Goal: Task Accomplishment & Management: Use online tool/utility

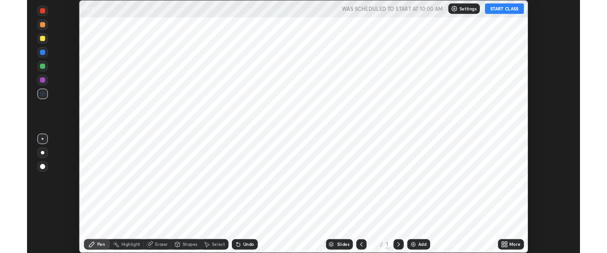
scroll to position [277, 607]
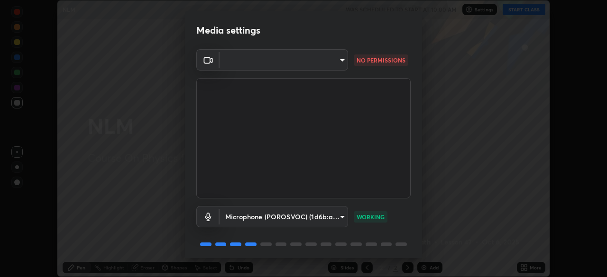
click at [333, 64] on body "Erase all NLM WAS SCHEDULED TO START AT 10:00 AM Settings START CLASS Setting u…" at bounding box center [303, 138] width 607 height 277
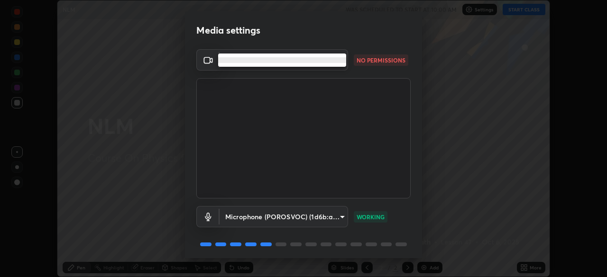
click at [338, 61] on li at bounding box center [282, 60] width 128 height 6
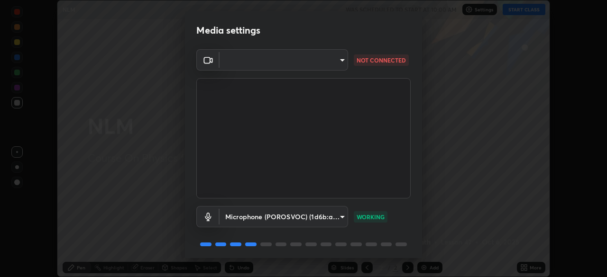
click at [338, 40] on div "Media settings" at bounding box center [303, 30] width 237 height 38
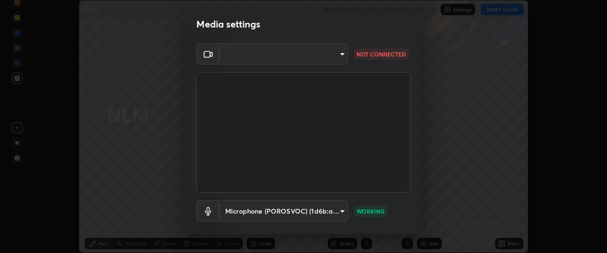
scroll to position [10, 0]
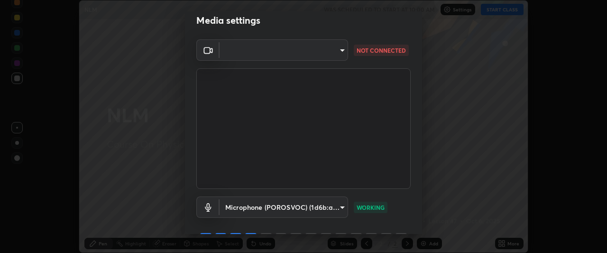
click at [339, 51] on body "Erase all NLM WAS SCHEDULED TO START AT 10:00 AM Settings START CLASS Setting u…" at bounding box center [303, 126] width 607 height 253
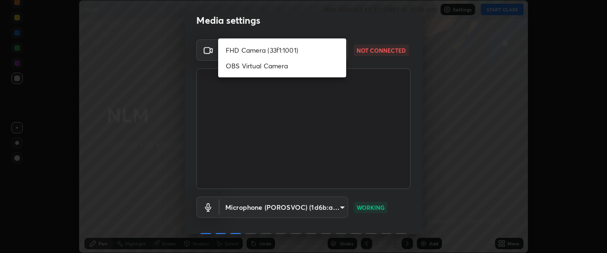
click at [320, 73] on li "OBS Virtual Camera" at bounding box center [282, 66] width 128 height 16
type input "4e04429ff34c714d65bb10915c91b6da7db8089235a8f69e762e9ccc8b9d5119"
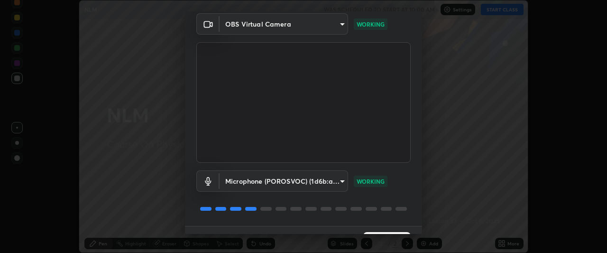
scroll to position [58, 0]
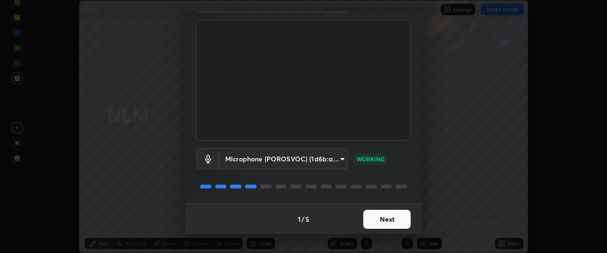
click at [390, 221] on button "Next" at bounding box center [386, 219] width 47 height 19
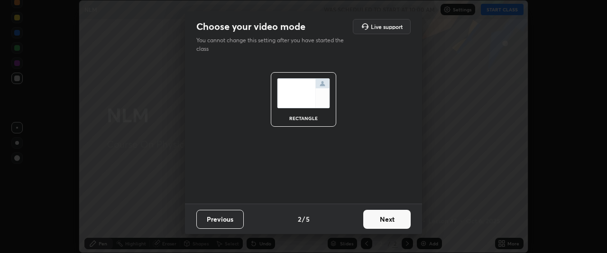
scroll to position [0, 0]
click at [394, 219] on button "Next" at bounding box center [386, 219] width 47 height 19
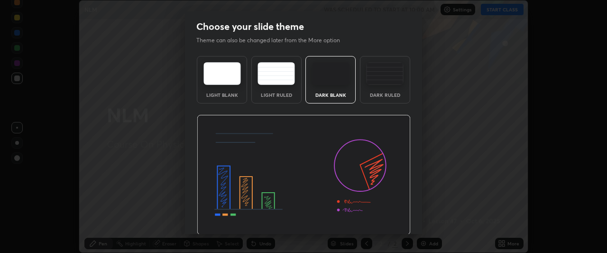
click at [397, 222] on img at bounding box center [304, 175] width 214 height 120
click at [400, 221] on img at bounding box center [304, 175] width 214 height 120
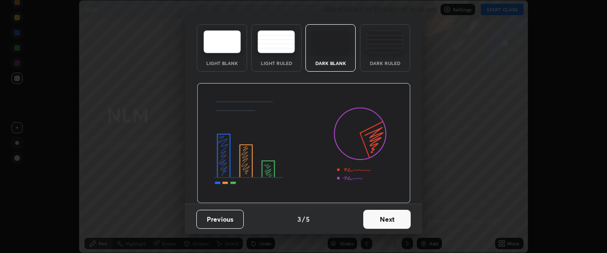
click at [399, 220] on button "Next" at bounding box center [386, 219] width 47 height 19
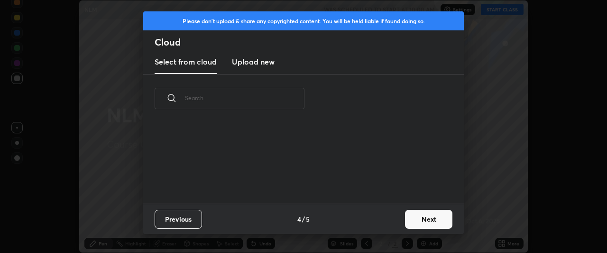
scroll to position [0, 0]
click at [410, 224] on button "Next" at bounding box center [428, 219] width 47 height 19
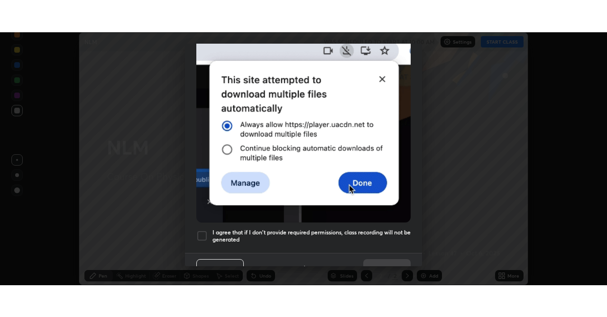
scroll to position [243, 0]
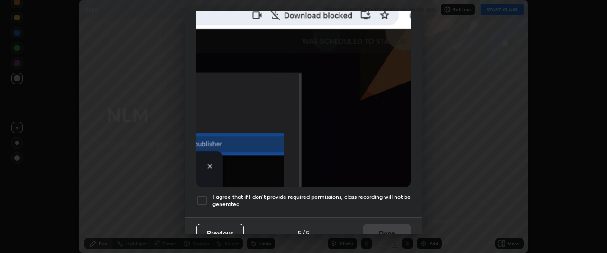
click at [357, 193] on h5 "I agree that if I don't provide required permissions, class recording will not …" at bounding box center [311, 200] width 198 height 15
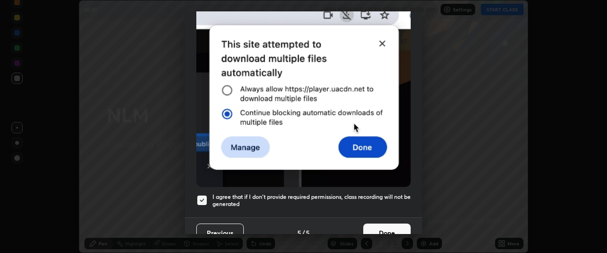
click at [390, 223] on button "Done" at bounding box center [386, 232] width 47 height 19
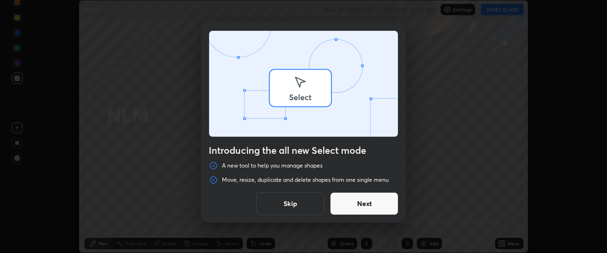
click at [500, 15] on div "Introducing the all new Select mode A new tool to help you manage shapes Move, …" at bounding box center [303, 126] width 607 height 253
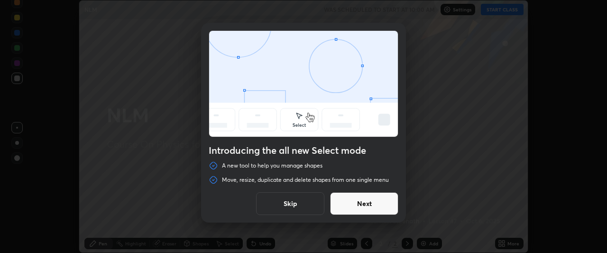
click at [314, 202] on button "Skip" at bounding box center [290, 203] width 68 height 23
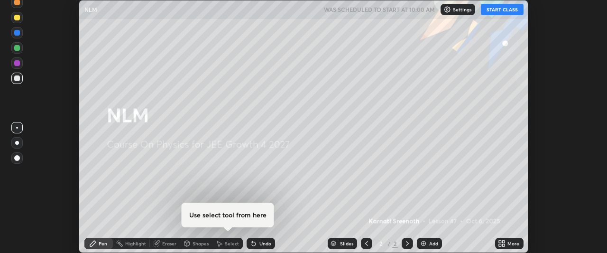
click at [504, 13] on button "START CLASS" at bounding box center [502, 9] width 43 height 11
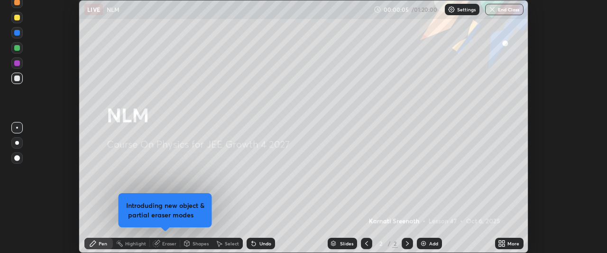
click at [509, 245] on div "More" at bounding box center [514, 243] width 12 height 5
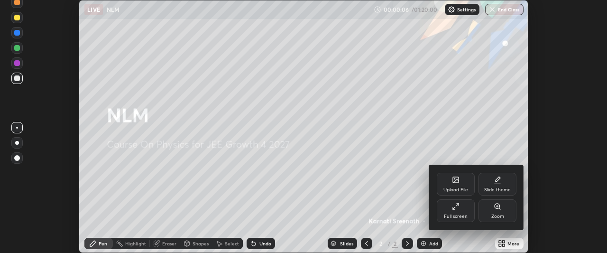
click at [464, 210] on div "Full screen" at bounding box center [456, 210] width 38 height 23
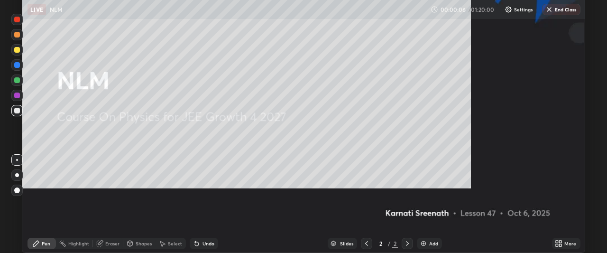
scroll to position [317, 607]
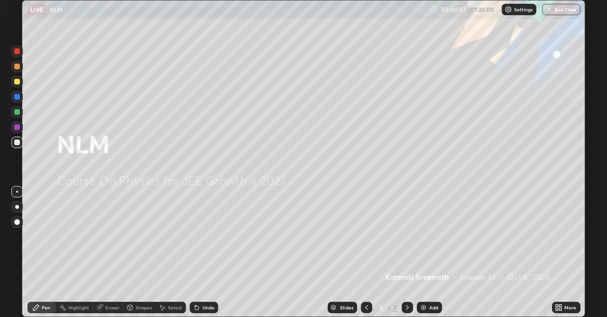
click at [435, 277] on div "Add" at bounding box center [429, 307] width 25 height 11
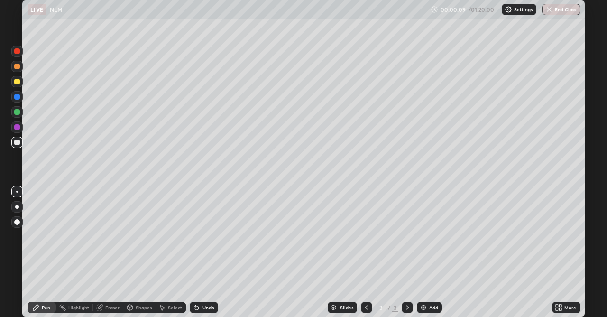
click at [562, 277] on icon at bounding box center [561, 309] width 2 height 2
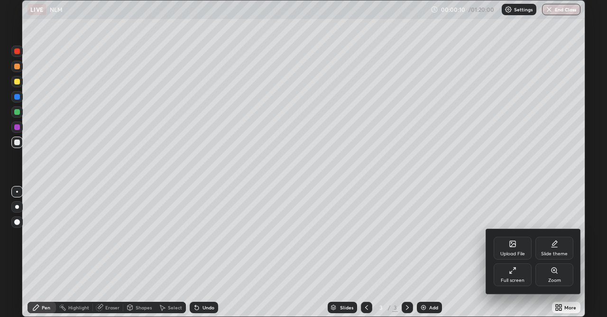
click at [506, 277] on div "Full screen" at bounding box center [513, 280] width 24 height 5
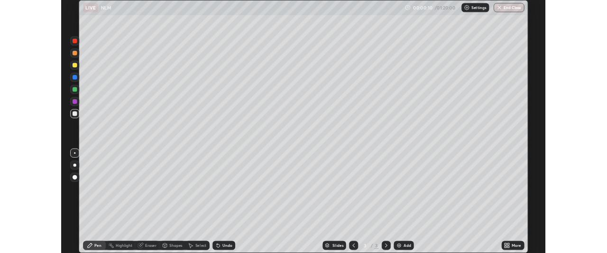
scroll to position [47177, 46823]
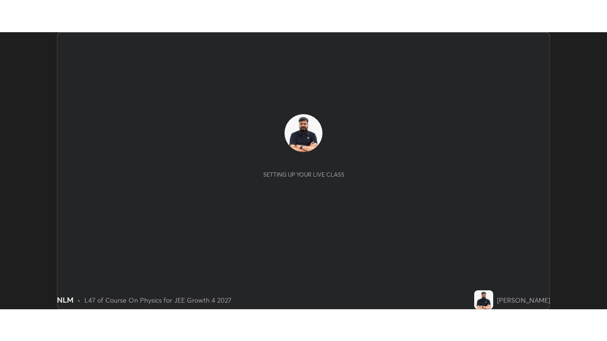
scroll to position [277, 607]
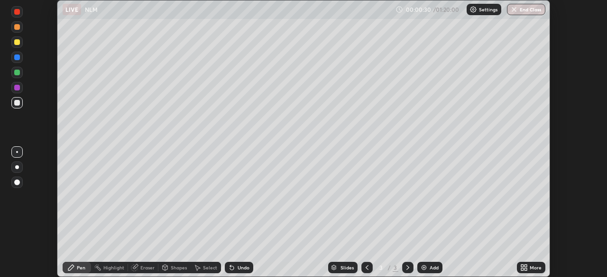
click at [526, 269] on icon at bounding box center [526, 269] width 2 height 2
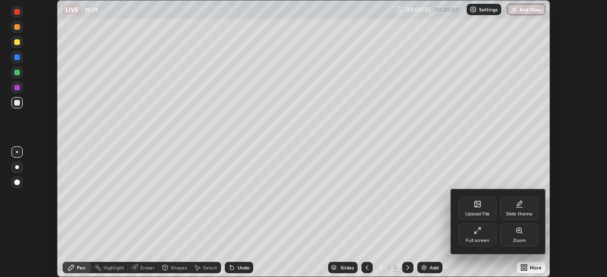
click at [488, 239] on div "Full screen" at bounding box center [478, 241] width 24 height 5
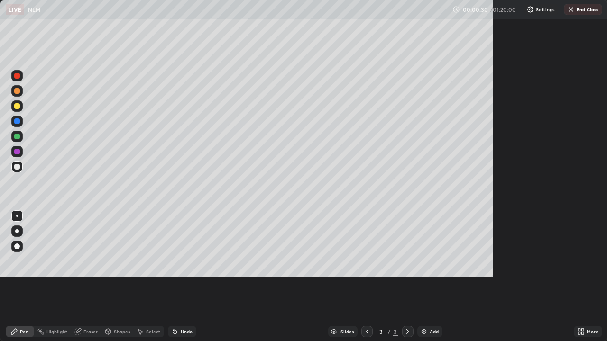
scroll to position [341, 607]
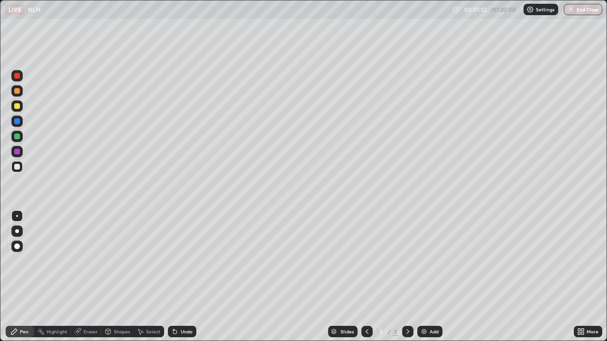
click at [18, 105] on div at bounding box center [17, 106] width 6 height 6
click at [431, 277] on div "Add" at bounding box center [434, 332] width 9 height 5
click at [17, 90] on div at bounding box center [17, 91] width 6 height 6
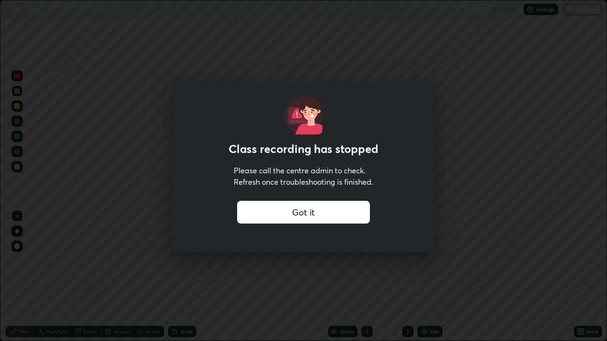
click at [285, 217] on div "Got it" at bounding box center [303, 212] width 133 height 23
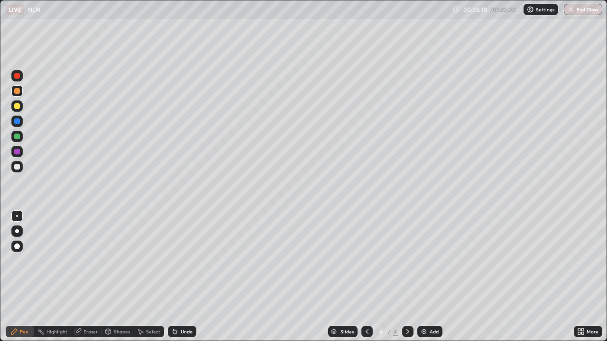
click at [17, 123] on div at bounding box center [17, 122] width 6 height 6
click at [19, 152] on div at bounding box center [17, 152] width 6 height 6
click at [21, 154] on div at bounding box center [16, 151] width 11 height 11
click at [18, 165] on div at bounding box center [17, 167] width 6 height 6
click at [430, 277] on div "Add" at bounding box center [434, 332] width 9 height 5
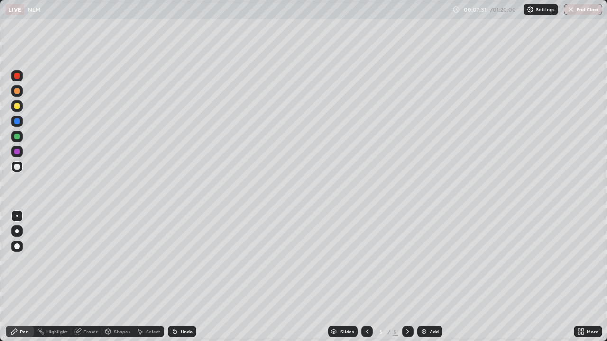
click at [18, 106] on div at bounding box center [17, 106] width 6 height 6
click at [366, 277] on icon at bounding box center [367, 332] width 8 height 8
click at [411, 277] on div at bounding box center [407, 331] width 11 height 11
click at [18, 110] on div at bounding box center [16, 106] width 11 height 11
click at [18, 167] on div at bounding box center [17, 167] width 6 height 6
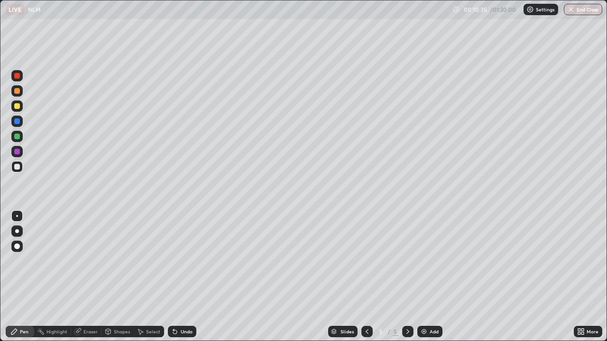
click at [19, 107] on div at bounding box center [17, 106] width 6 height 6
click at [366, 277] on icon at bounding box center [367, 332] width 8 height 8
click at [364, 277] on icon at bounding box center [367, 332] width 8 height 8
click at [408, 277] on div at bounding box center [407, 331] width 11 height 11
click at [407, 277] on icon at bounding box center [408, 332] width 8 height 8
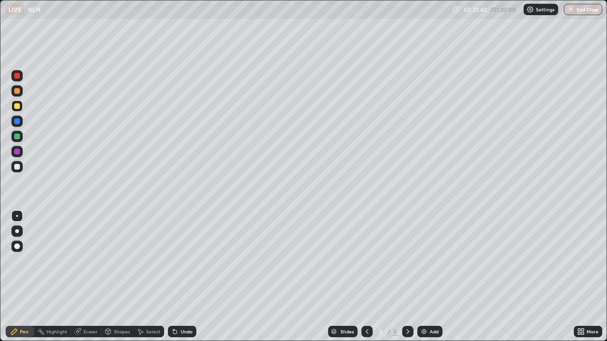
click at [430, 277] on div "Add" at bounding box center [429, 331] width 25 height 11
click at [18, 150] on div at bounding box center [17, 152] width 6 height 6
click at [14, 165] on div at bounding box center [17, 167] width 6 height 6
click at [434, 277] on div "Add" at bounding box center [434, 332] width 9 height 5
click at [17, 107] on div at bounding box center [17, 106] width 6 height 6
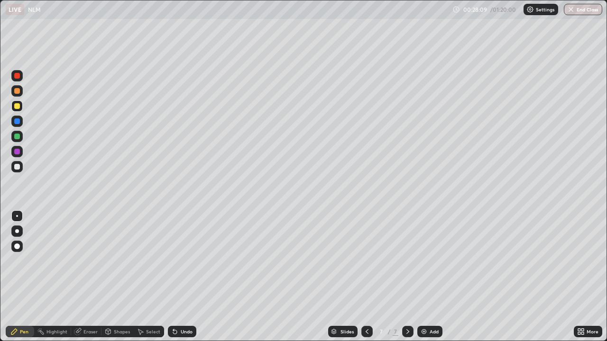
click at [16, 125] on div at bounding box center [16, 121] width 11 height 11
click at [20, 92] on div at bounding box center [16, 90] width 11 height 11
click at [19, 166] on div at bounding box center [17, 167] width 6 height 6
click at [20, 168] on div at bounding box center [16, 166] width 11 height 11
click at [20, 94] on div at bounding box center [16, 90] width 11 height 11
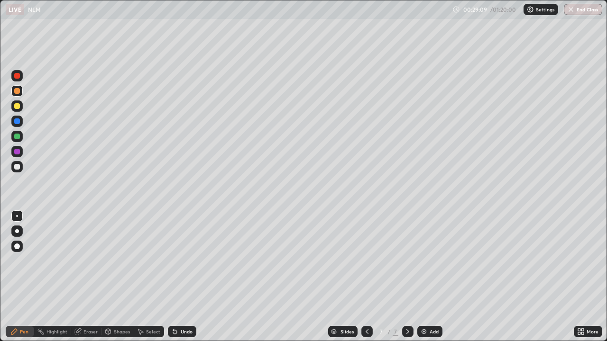
click at [20, 168] on div at bounding box center [16, 166] width 11 height 11
click at [21, 168] on div at bounding box center [16, 166] width 11 height 11
click at [18, 136] on div at bounding box center [17, 137] width 6 height 6
click at [19, 169] on div at bounding box center [17, 167] width 6 height 6
click at [21, 169] on div at bounding box center [16, 166] width 11 height 11
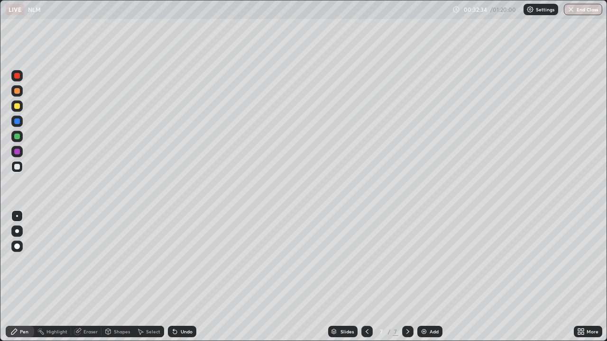
click at [18, 167] on div at bounding box center [17, 167] width 6 height 6
click at [17, 152] on div at bounding box center [17, 152] width 6 height 6
click at [183, 277] on div "Undo" at bounding box center [187, 332] width 12 height 5
click at [17, 136] on div at bounding box center [17, 137] width 6 height 6
click at [14, 163] on div at bounding box center [16, 166] width 11 height 11
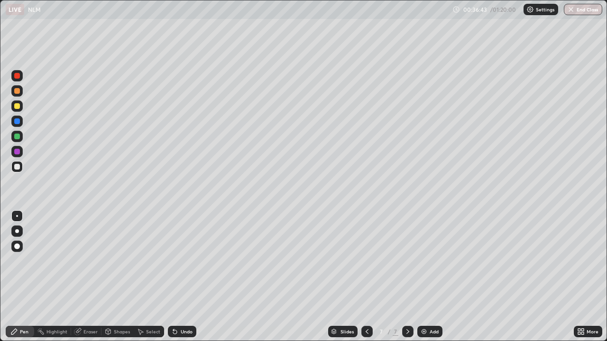
click at [15, 76] on div at bounding box center [17, 76] width 6 height 6
click at [18, 248] on div at bounding box center [17, 247] width 6 height 6
click at [15, 121] on div at bounding box center [17, 122] width 6 height 6
click at [18, 74] on div at bounding box center [17, 76] width 6 height 6
click at [12, 165] on div at bounding box center [16, 166] width 11 height 11
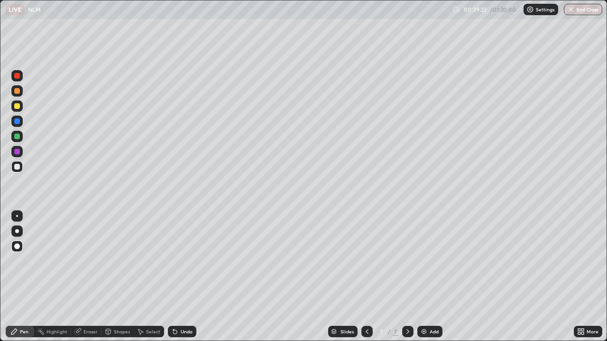
click at [18, 123] on div at bounding box center [17, 122] width 6 height 6
click at [60, 277] on div "Highlight" at bounding box center [56, 332] width 21 height 5
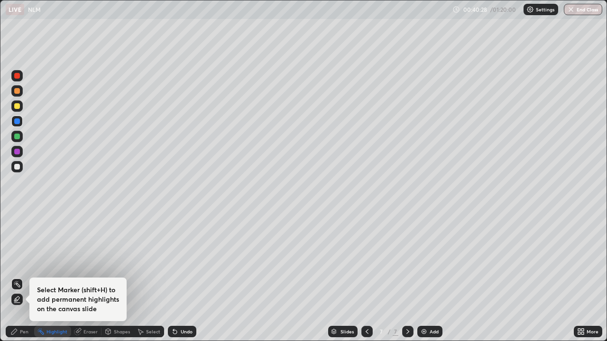
click at [19, 277] on div "Pen" at bounding box center [20, 331] width 28 height 11
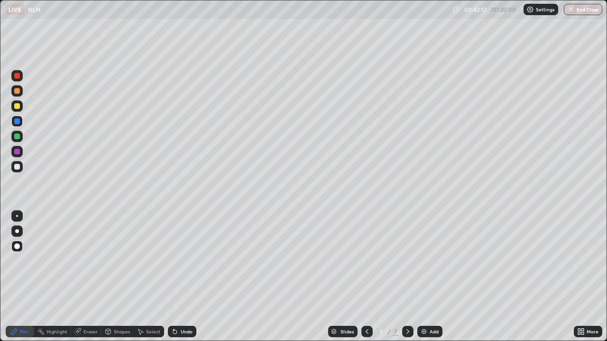
click at [433, 277] on div "Add" at bounding box center [434, 332] width 9 height 5
click at [22, 107] on div at bounding box center [16, 106] width 11 height 11
click at [19, 156] on div at bounding box center [16, 151] width 11 height 11
click at [17, 167] on div at bounding box center [17, 167] width 6 height 6
click at [16, 169] on div at bounding box center [17, 167] width 6 height 6
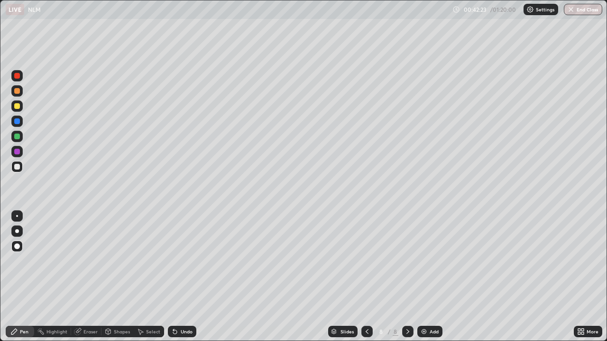
click at [187, 277] on div "Undo" at bounding box center [182, 331] width 28 height 11
click at [18, 167] on div at bounding box center [17, 167] width 6 height 6
click at [20, 136] on div at bounding box center [16, 136] width 11 height 11
click at [18, 137] on div at bounding box center [17, 137] width 6 height 6
click at [185, 277] on div "Undo" at bounding box center [182, 331] width 28 height 11
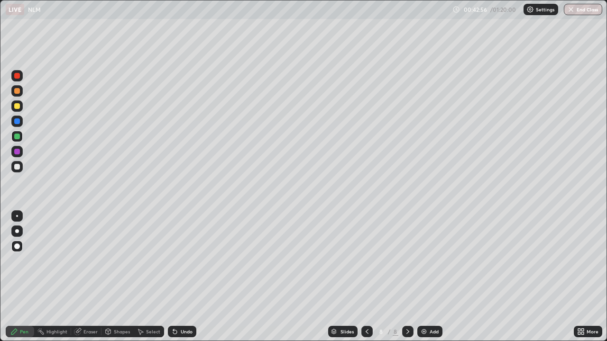
click at [189, 277] on div "Undo" at bounding box center [187, 332] width 12 height 5
click at [187, 277] on div "Undo" at bounding box center [187, 332] width 12 height 5
click at [187, 277] on div "Undo" at bounding box center [182, 331] width 28 height 11
click at [185, 277] on div "Undo" at bounding box center [187, 332] width 12 height 5
click at [184, 277] on div "Undo" at bounding box center [187, 332] width 12 height 5
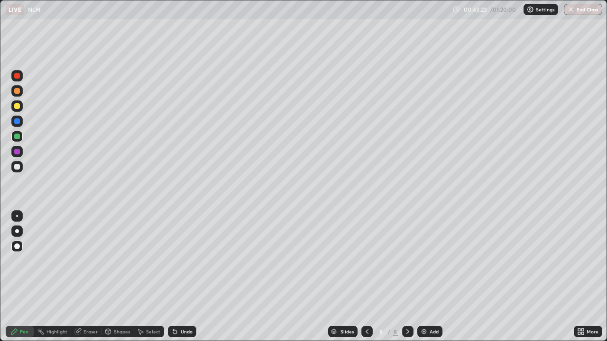
click at [176, 277] on div "Undo" at bounding box center [182, 331] width 28 height 11
click at [17, 169] on div at bounding box center [17, 167] width 6 height 6
click at [18, 138] on div at bounding box center [17, 137] width 6 height 6
click at [20, 138] on div at bounding box center [16, 136] width 11 height 11
click at [17, 166] on div at bounding box center [17, 167] width 6 height 6
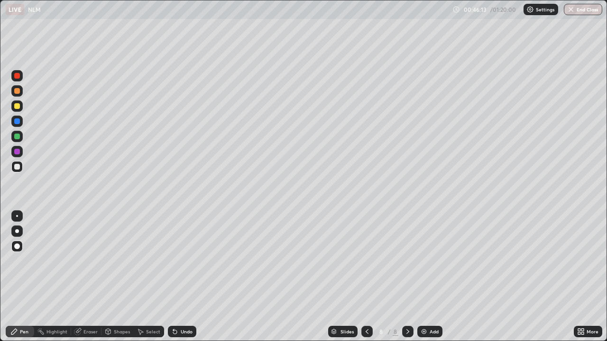
click at [16, 150] on div at bounding box center [17, 152] width 6 height 6
click at [88, 277] on div "Eraser" at bounding box center [86, 331] width 30 height 11
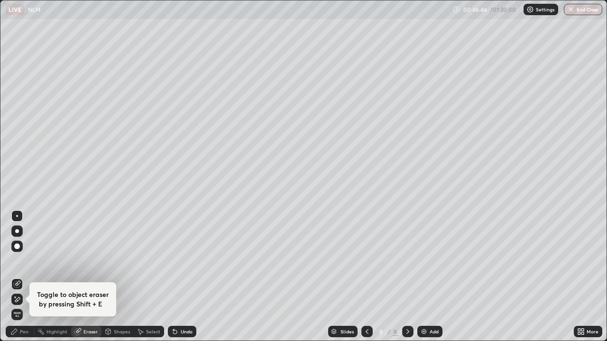
click at [24, 277] on div "Pen" at bounding box center [20, 331] width 28 height 11
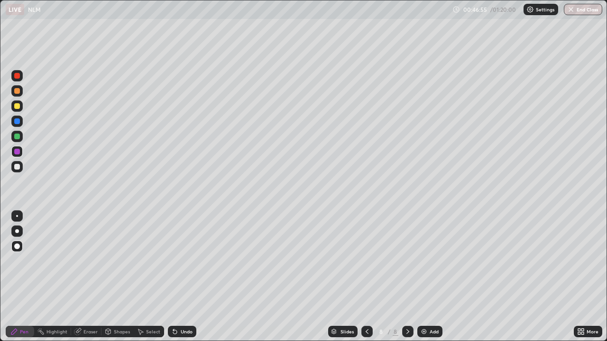
click at [17, 166] on div at bounding box center [17, 167] width 6 height 6
click at [18, 107] on div at bounding box center [17, 106] width 6 height 6
click at [193, 277] on div "Undo" at bounding box center [182, 331] width 28 height 11
click at [366, 277] on icon at bounding box center [367, 332] width 8 height 8
click at [406, 277] on icon at bounding box center [408, 332] width 8 height 8
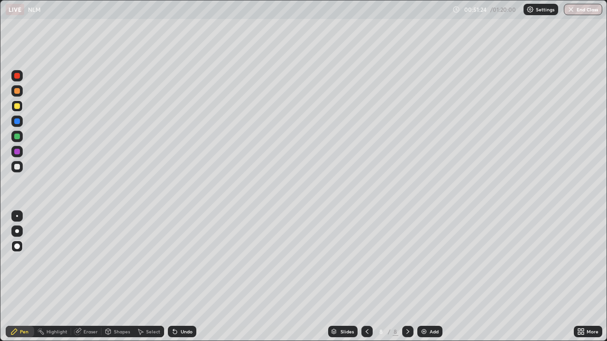
click at [370, 277] on div at bounding box center [366, 331] width 11 height 11
click at [407, 277] on icon at bounding box center [408, 332] width 8 height 8
click at [426, 277] on img at bounding box center [424, 332] width 8 height 8
click at [16, 89] on div at bounding box center [17, 91] width 6 height 6
click at [185, 277] on div "Undo" at bounding box center [187, 332] width 12 height 5
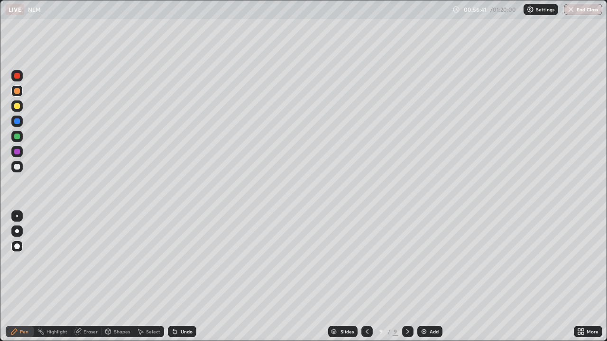
click at [186, 277] on div "Undo" at bounding box center [182, 331] width 28 height 11
click at [18, 165] on div at bounding box center [17, 167] width 6 height 6
click at [20, 94] on div at bounding box center [16, 90] width 11 height 11
click at [185, 277] on div "Undo" at bounding box center [182, 331] width 28 height 11
click at [22, 166] on div at bounding box center [16, 166] width 11 height 11
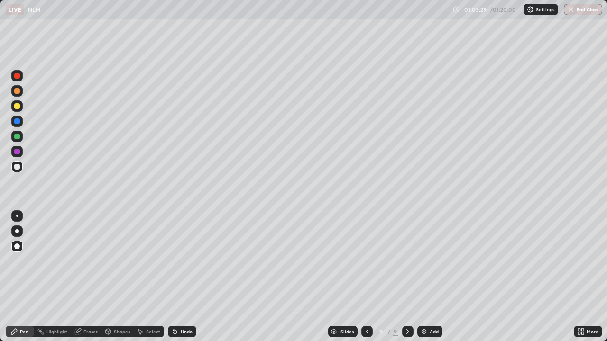
click at [20, 137] on div at bounding box center [16, 136] width 11 height 11
click at [21, 151] on div at bounding box center [16, 151] width 11 height 11
click at [19, 102] on div at bounding box center [16, 106] width 11 height 11
click at [431, 277] on div "Add" at bounding box center [429, 331] width 25 height 11
click at [20, 168] on div at bounding box center [16, 166] width 11 height 11
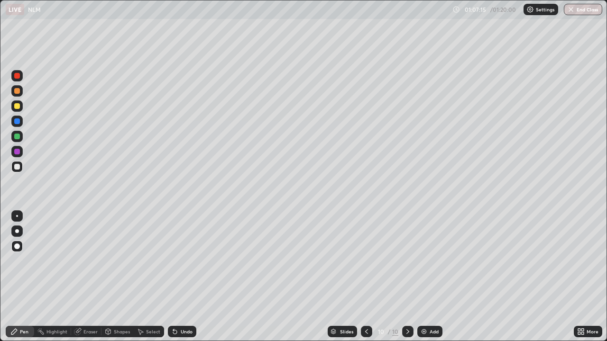
click at [16, 110] on div at bounding box center [16, 106] width 11 height 11
click at [18, 139] on div at bounding box center [17, 137] width 6 height 6
click at [15, 167] on div at bounding box center [17, 167] width 6 height 6
click at [18, 135] on div at bounding box center [17, 137] width 6 height 6
click at [16, 92] on div at bounding box center [17, 91] width 6 height 6
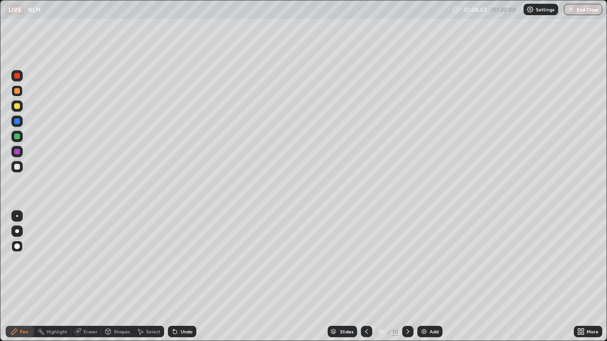
click at [15, 135] on div at bounding box center [17, 137] width 6 height 6
click at [7, 277] on div "Pen" at bounding box center [20, 331] width 28 height 11
click at [15, 168] on div at bounding box center [17, 167] width 6 height 6
click at [587, 12] on button "End Class" at bounding box center [583, 9] width 37 height 11
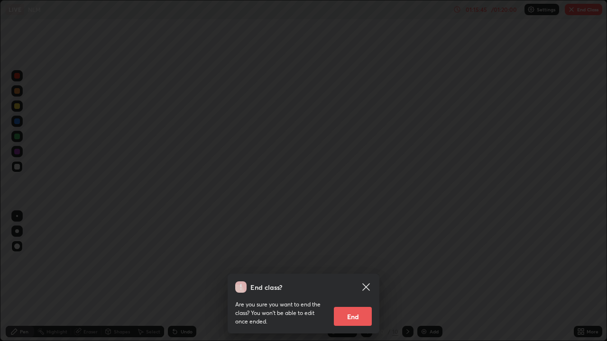
click at [355, 277] on button "End" at bounding box center [353, 316] width 38 height 19
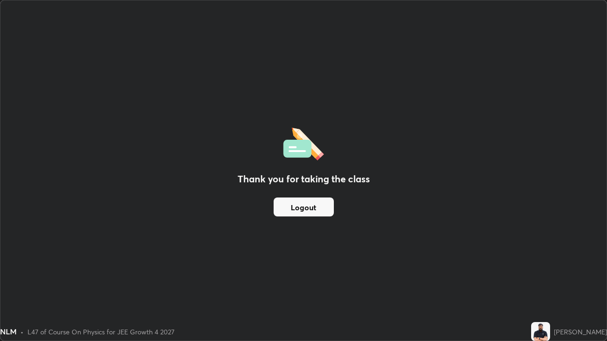
click at [311, 206] on button "Logout" at bounding box center [304, 207] width 60 height 19
